Goal: Task Accomplishment & Management: Manage account settings

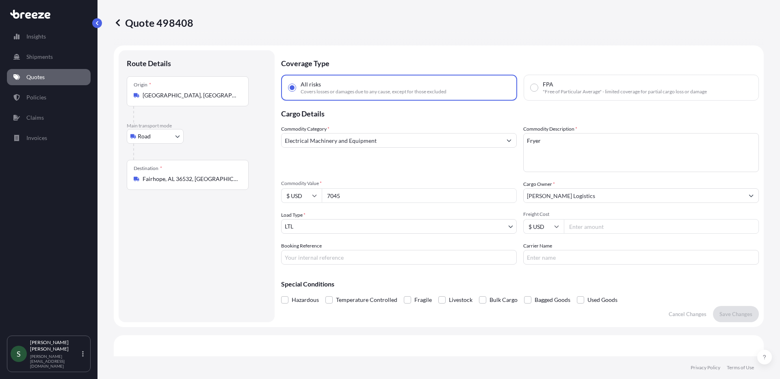
select select "Road"
select select "1"
click at [38, 98] on p "Policies" at bounding box center [36, 97] width 20 height 8
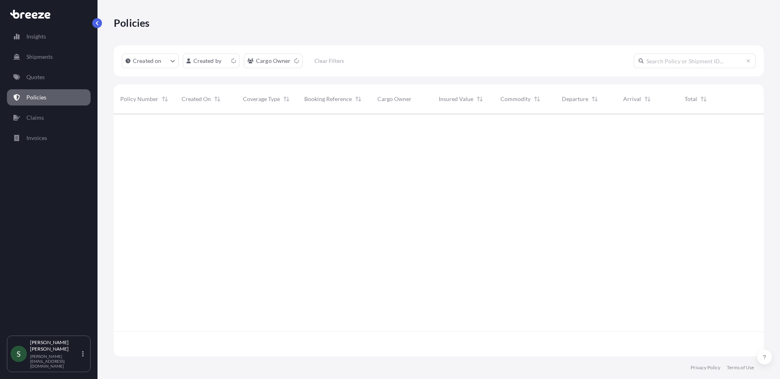
scroll to position [241, 644]
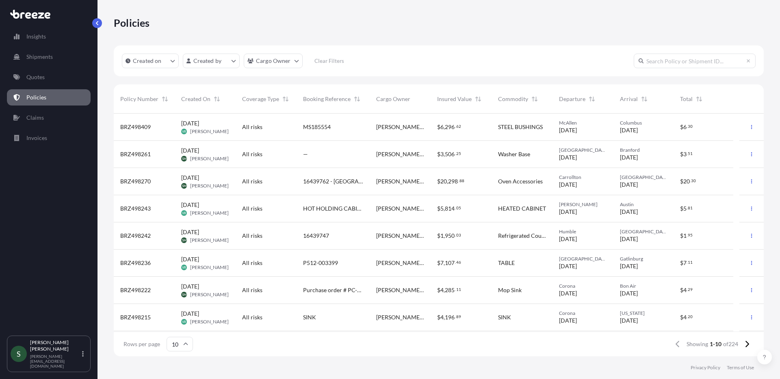
click at [243, 229] on div "All risks" at bounding box center [266, 236] width 61 height 27
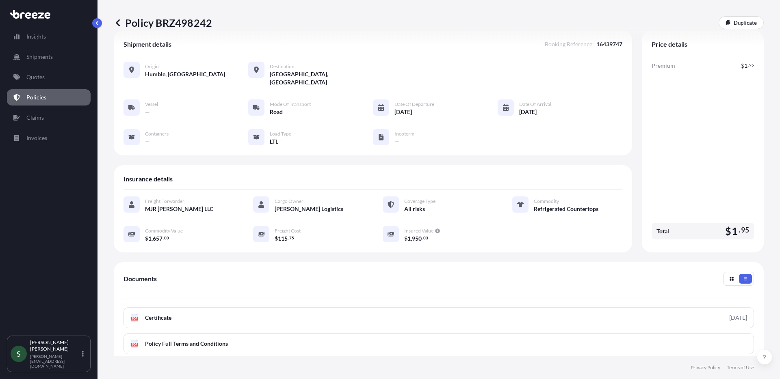
scroll to position [15, 0]
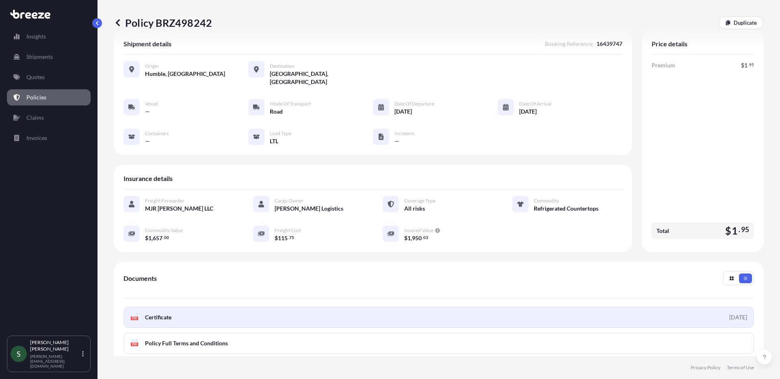
click at [179, 310] on link "PDF Certificate [DATE]" at bounding box center [438, 317] width 630 height 21
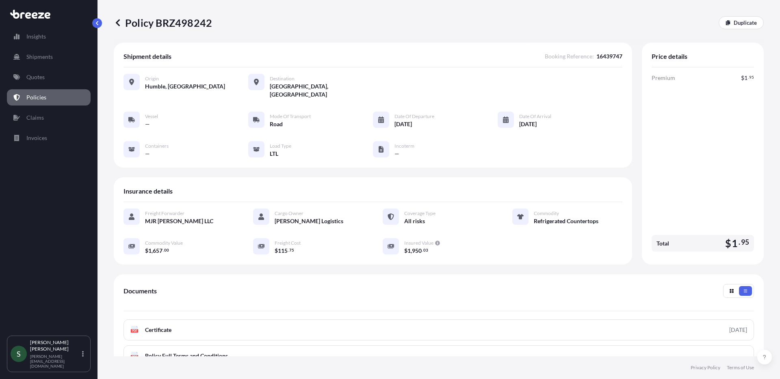
scroll to position [0, 0]
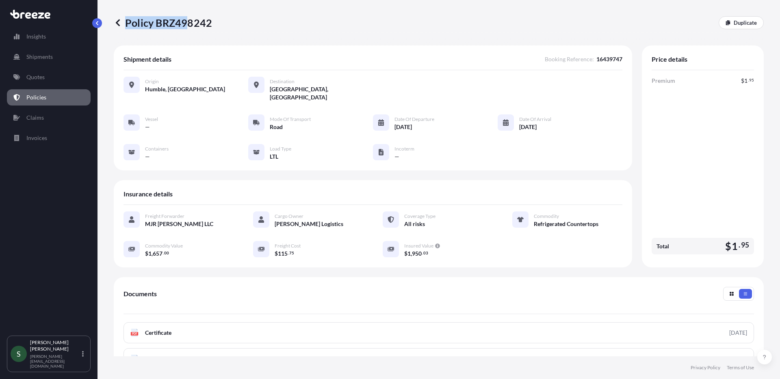
drag, startPoint x: 199, startPoint y: 20, endPoint x: 185, endPoint y: 20, distance: 14.2
click at [185, 20] on div "Policy BRZ498242 Duplicate" at bounding box center [439, 22] width 650 height 13
click at [240, 22] on div "Policy BRZ498242 Duplicate" at bounding box center [439, 22] width 650 height 13
drag, startPoint x: 223, startPoint y: 21, endPoint x: 210, endPoint y: 23, distance: 13.2
click at [210, 23] on div "Policy BRZ498242 Duplicate" at bounding box center [439, 22] width 650 height 13
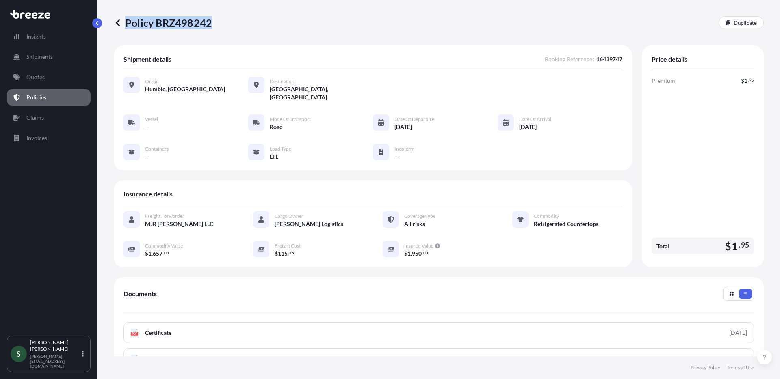
copy p "Policy BRZ498242"
